Goal: Check status

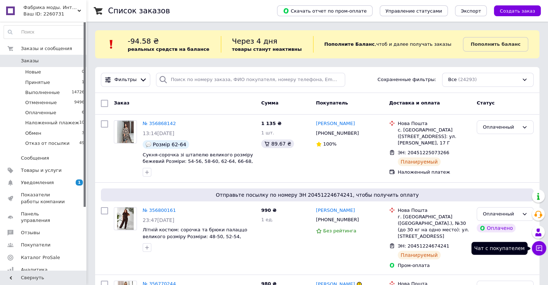
click at [539, 250] on icon at bounding box center [539, 248] width 6 height 6
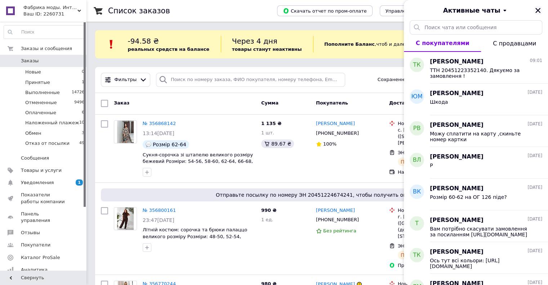
click at [538, 12] on icon "Закрыть" at bounding box center [537, 10] width 6 height 6
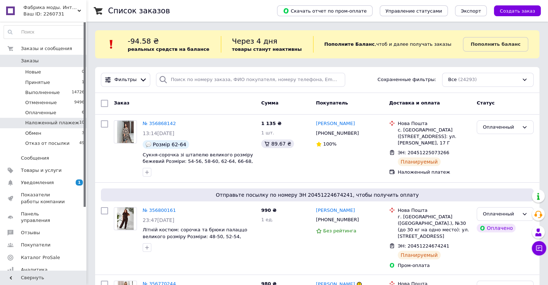
click at [48, 124] on span "Наложенный плажеж" at bounding box center [52, 123] width 54 height 6
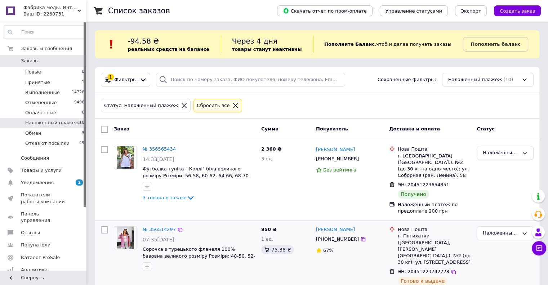
scroll to position [36, 0]
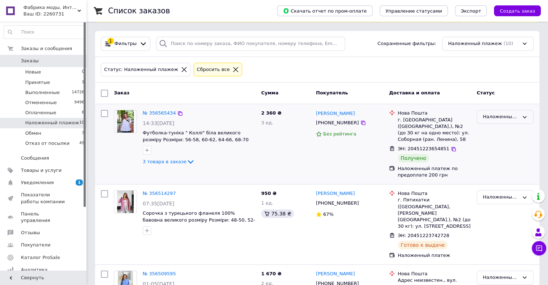
click at [494, 116] on div "Наложенный плажеж" at bounding box center [501, 117] width 36 height 8
click at [488, 145] on li "Выполнен" at bounding box center [505, 145] width 56 height 13
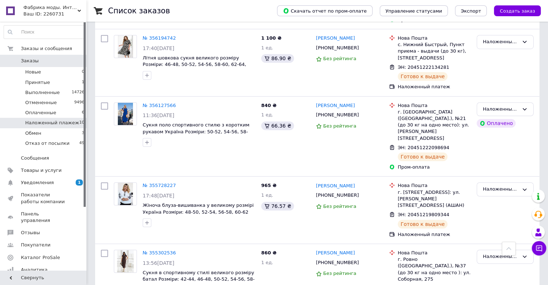
scroll to position [488, 0]
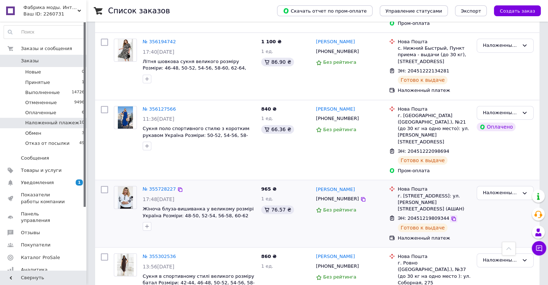
click at [451, 216] on icon at bounding box center [454, 219] width 6 height 6
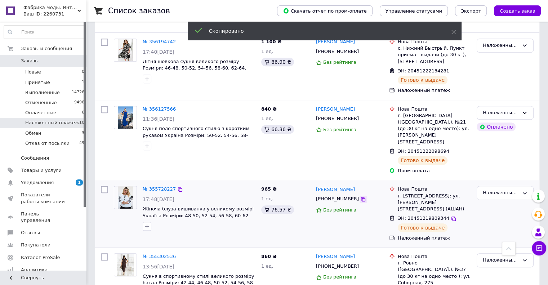
click at [361, 197] on icon at bounding box center [363, 199] width 4 height 4
